Goal: Ask a question

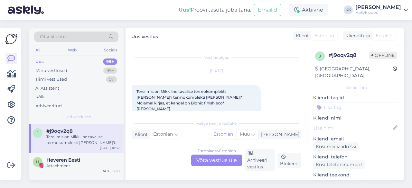
scroll to position [6, 0]
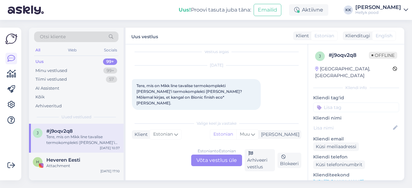
click at [212, 160] on div "Estonian to Estonian Võta vestlus üle" at bounding box center [216, 161] width 51 height 12
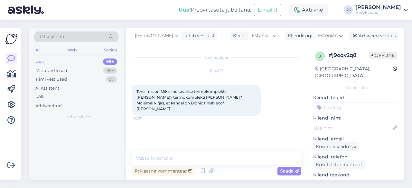
scroll to position [0, 0]
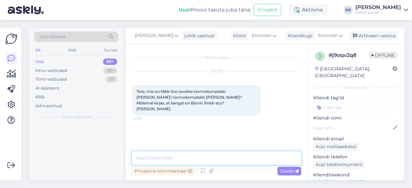
click at [167, 159] on textarea at bounding box center [216, 159] width 169 height 14
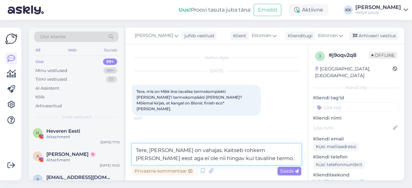
click at [212, 149] on textarea "Tere, Duveti kate on vahajas. Kaitseb rohkem vihma ja eest aga ei ole nii hinga…" at bounding box center [216, 154] width 169 height 21
click at [275, 150] on textarea "Tere, Duveti kate on vahajas - kaitseb rohkem vihma ja eest aga ei ole nii hing…" at bounding box center [216, 154] width 169 height 21
type textarea "Tere, Duveti kate on vahajas - kaitseb rohkem vihma eest aga ei ole nii hingav …"
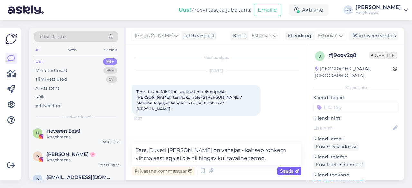
click at [289, 170] on span "Saada" at bounding box center [289, 171] width 19 height 6
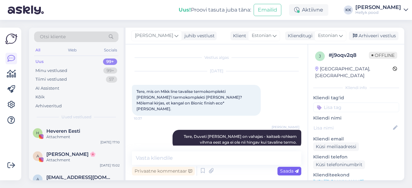
scroll to position [5, 0]
